Goal: Use online tool/utility: Utilize a website feature to perform a specific function

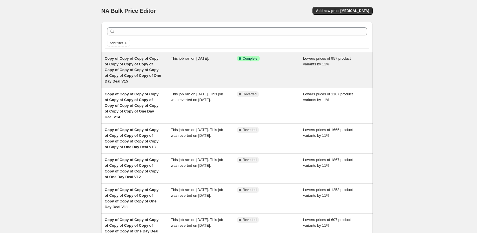
click at [308, 71] on div "Lowers prices of 957 product variants by 11%" at bounding box center [336, 70] width 66 height 29
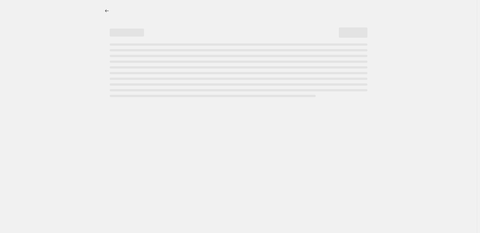
select select "percentage"
select select "pp"
select select "tag"
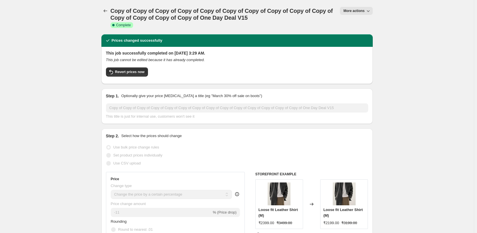
click at [361, 10] on span "More actions" at bounding box center [354, 11] width 21 height 5
click at [374, 33] on span "Copy to new job" at bounding box center [363, 33] width 38 height 6
select select "percentage"
select select "pp"
select select "tag"
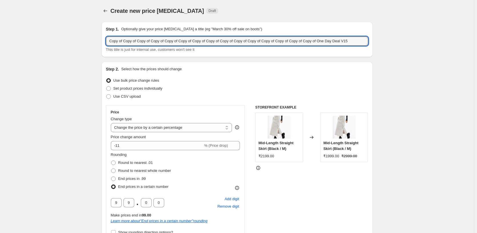
drag, startPoint x: 335, startPoint y: 42, endPoint x: 95, endPoint y: 33, distance: 240.2
drag, startPoint x: 225, startPoint y: 40, endPoint x: 126, endPoint y: 36, distance: 99.5
click at [126, 36] on div "Step 1. Optionally give your price [MEDICAL_DATA] a title (eg "March 30% off sa…" at bounding box center [237, 39] width 262 height 26
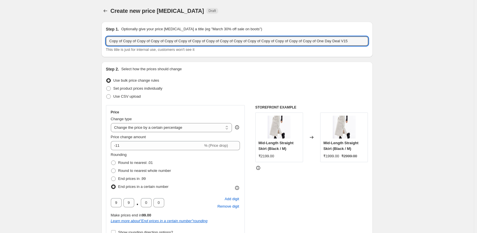
click at [370, 44] on div "Step 1. Optionally give your price [MEDICAL_DATA] a title (eg "March 30% off sa…" at bounding box center [236, 39] width 271 height 35
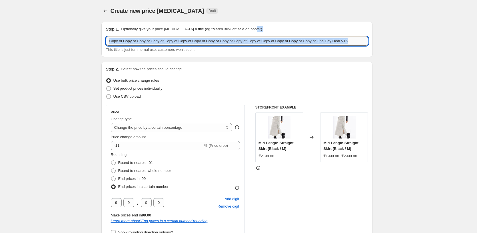
drag, startPoint x: 370, startPoint y: 44, endPoint x: 367, endPoint y: 43, distance: 3.8
click at [370, 44] on div "Step 1. Optionally give your price [MEDICAL_DATA] a title (eg "March 30% off sa…" at bounding box center [236, 39] width 271 height 35
click at [336, 41] on input "Copy of Copy of Copy of Copy of Copy of Copy of Copy of Copy of Copy of Copy of…" at bounding box center [237, 41] width 262 height 9
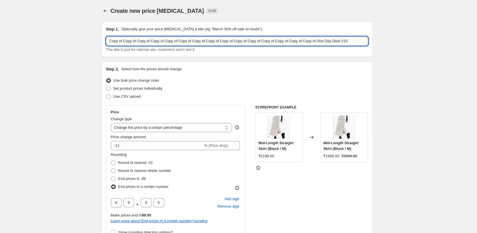
click at [341, 41] on input "Copy of Copy of Copy of Copy of Copy of Copy of Copy of Copy of Copy of Copy of…" at bounding box center [237, 41] width 262 height 9
click at [343, 41] on input "Copy of Copy of Copy of Copy of Copy of Copy of Copy of Copy of Copy of Copy of…" at bounding box center [237, 41] width 262 height 9
click at [335, 40] on input "Copy of Copy of Copy of Copy of Copy of Copy of Copy of Copy of Copy of Copy of…" at bounding box center [237, 41] width 262 height 9
click at [110, 40] on input "Copy of Copy of Copy of Copy of Copy of Copy of Copy of Copy of Copy of Copy of…" at bounding box center [237, 41] width 262 height 9
click at [183, 38] on input "One Day Deal V15" at bounding box center [237, 41] width 262 height 9
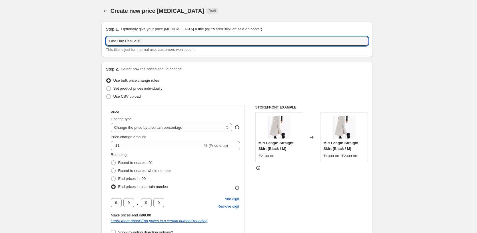
type input "One Day Deal V16"
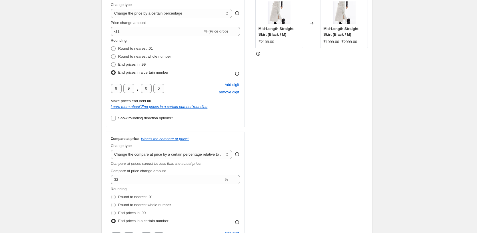
scroll to position [143, 0]
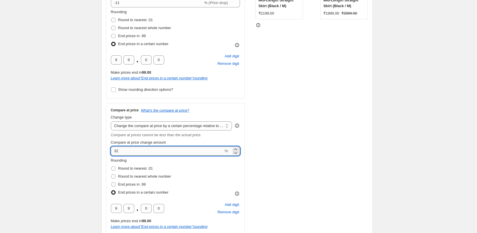
click at [180, 151] on input "32" at bounding box center [167, 151] width 113 height 9
type input "42"
click at [352, 142] on div "STOREFRONT EXAMPLE Mid-Length Straight Skirt (Black / M) ₹2199.00 Changed to Mi…" at bounding box center [311, 104] width 113 height 285
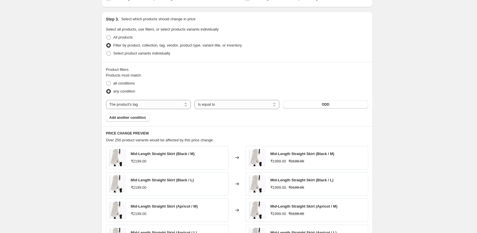
scroll to position [547, 0]
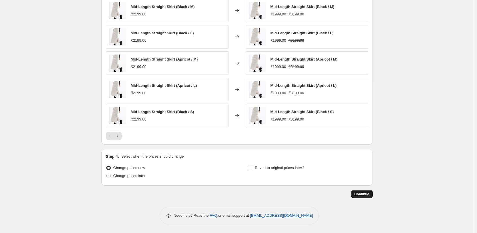
click at [358, 191] on button "Continue" at bounding box center [362, 194] width 22 height 8
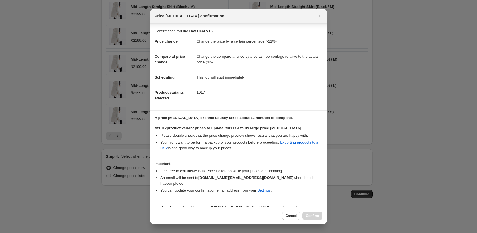
scroll to position [9, 0]
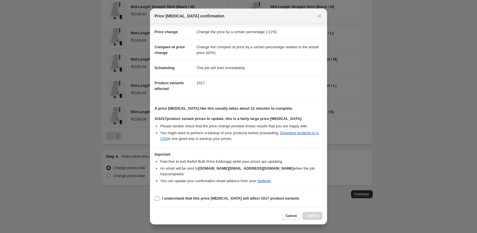
click at [194, 198] on b "I understand that this price [MEDICAL_DATA] will affect 1017 product variants" at bounding box center [230, 198] width 137 height 4
click at [159, 198] on input "I understand that this price [MEDICAL_DATA] will affect 1017 product variants" at bounding box center [157, 198] width 5 height 5
checkbox input "true"
click at [308, 213] on button "Confirm" at bounding box center [313, 216] width 20 height 8
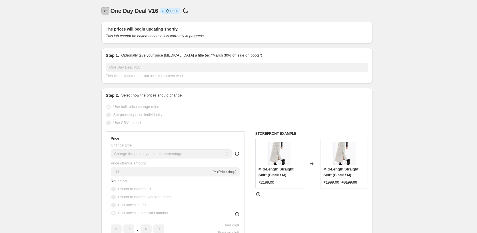
click at [106, 11] on icon "Price change jobs" at bounding box center [106, 11] width 6 height 6
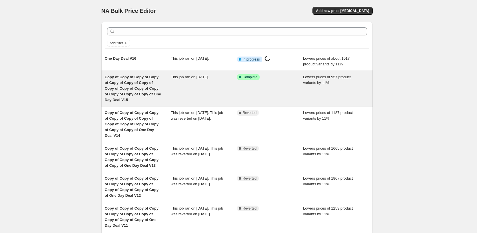
click at [213, 91] on div "This job ran on [DATE]." at bounding box center [204, 88] width 66 height 29
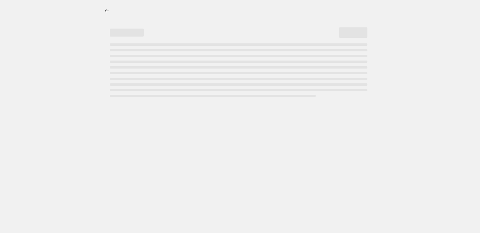
select select "percentage"
select select "pp"
select select "tag"
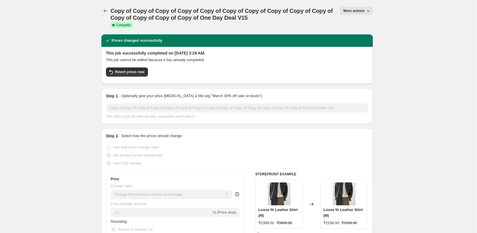
drag, startPoint x: 422, startPoint y: 87, endPoint x: 400, endPoint y: 86, distance: 21.7
click at [139, 69] on button "Revert prices now" at bounding box center [127, 71] width 42 height 9
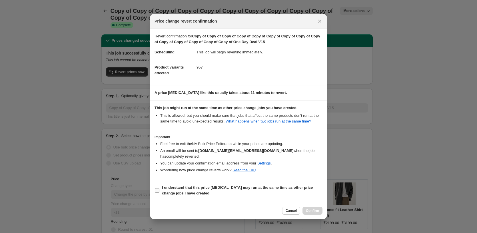
click at [189, 190] on span "I understand that this price [MEDICAL_DATA] may run at the same time as other p…" at bounding box center [242, 190] width 161 height 11
click at [159, 190] on input "I understand that this price [MEDICAL_DATA] may run at the same time as other p…" at bounding box center [157, 190] width 5 height 5
checkbox input "true"
click at [321, 207] on button "Confirm" at bounding box center [313, 211] width 20 height 8
click at [321, 207] on div "Cancel Loading Confirm" at bounding box center [302, 211] width 40 height 8
